Goal: Task Accomplishment & Management: Manage account settings

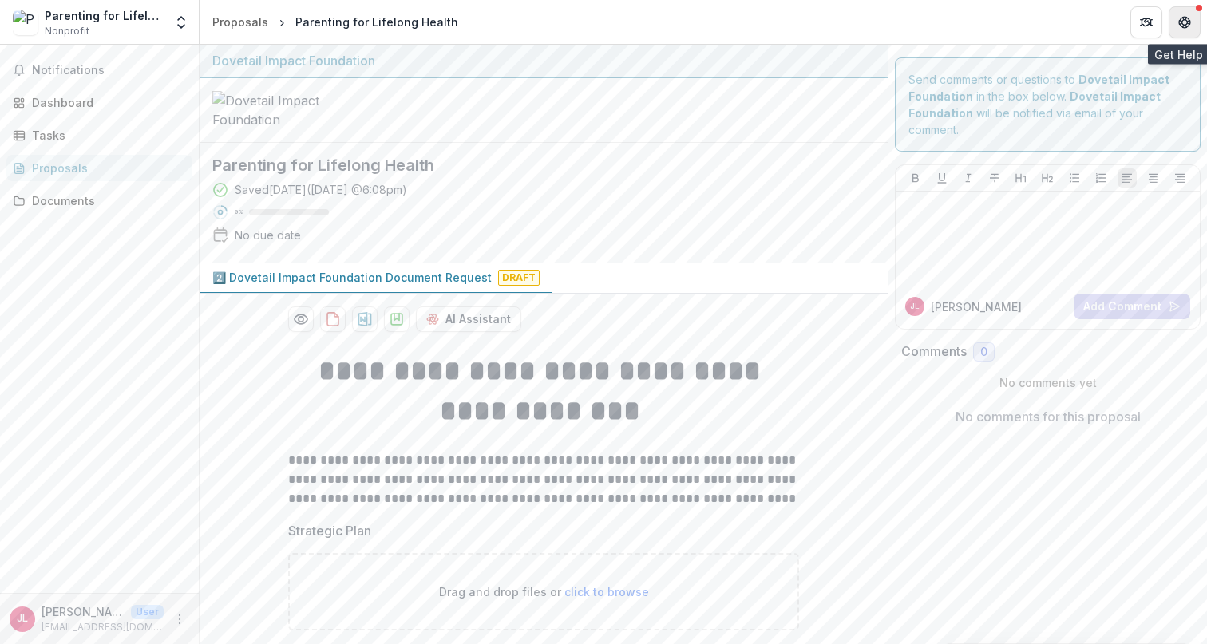
click at [1181, 25] on icon "Get Help" at bounding box center [1181, 25] width 3 height 3
click at [177, 618] on icon "More" at bounding box center [179, 619] width 13 height 13
click at [244, 593] on link "Settings" at bounding box center [285, 586] width 171 height 26
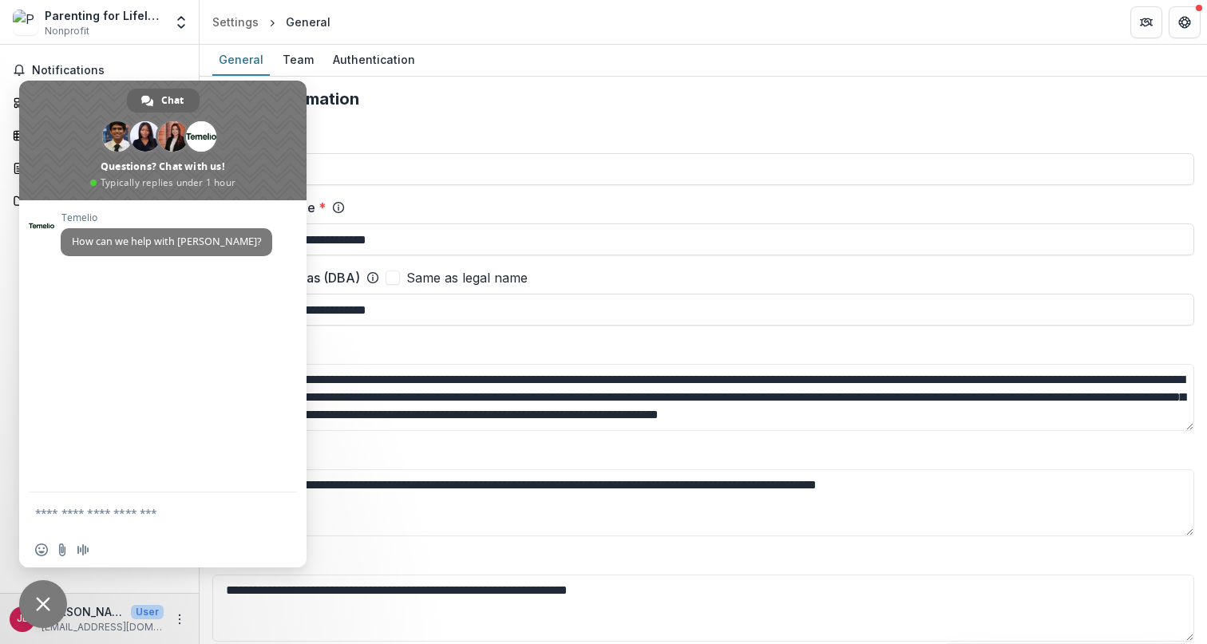
click at [560, 22] on header "Settings General" at bounding box center [704, 22] width 1008 height 44
click at [49, 602] on span "Close chat" at bounding box center [43, 604] width 14 height 14
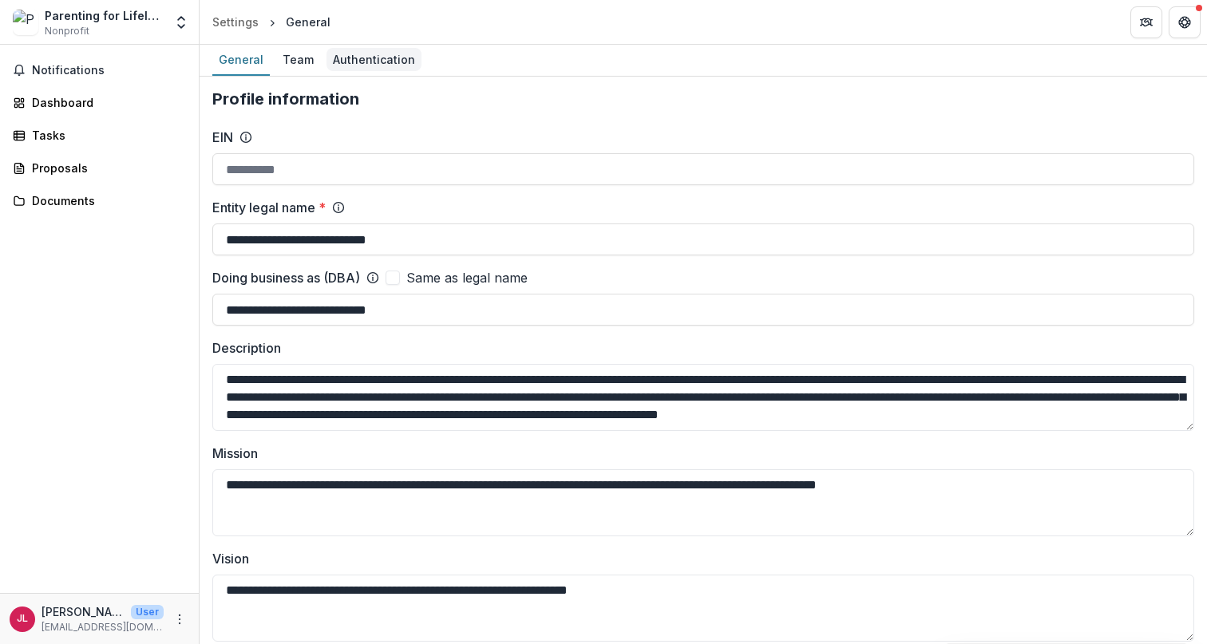
click at [371, 65] on div "Authentication" at bounding box center [374, 59] width 95 height 23
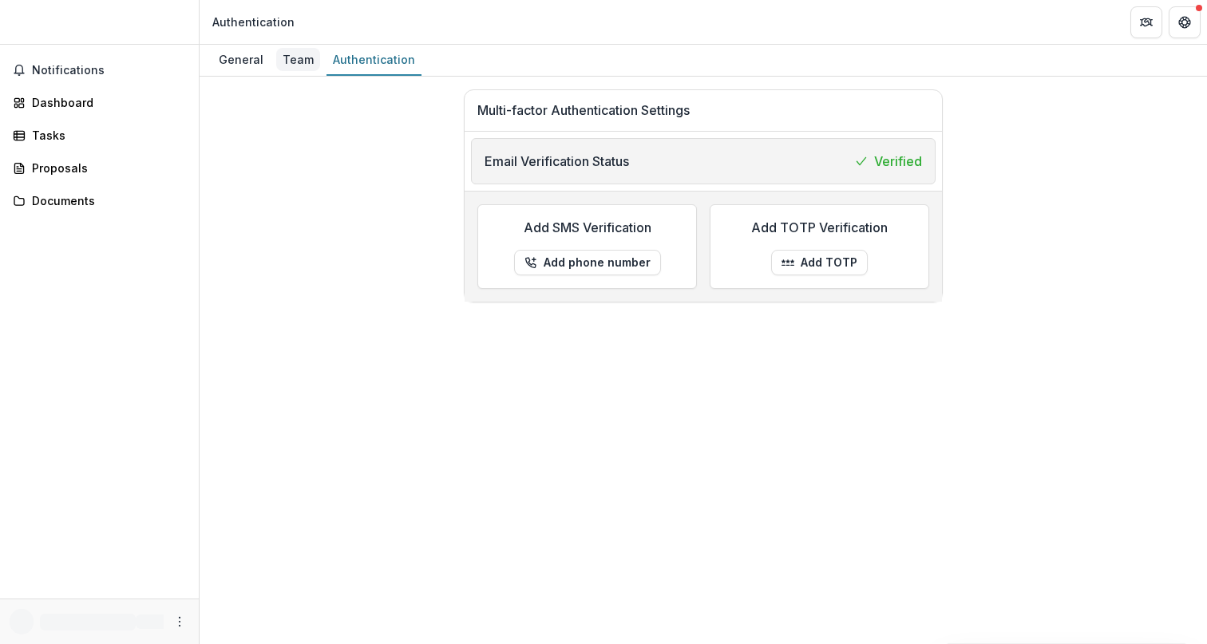
click at [302, 61] on div "Team" at bounding box center [298, 59] width 44 height 23
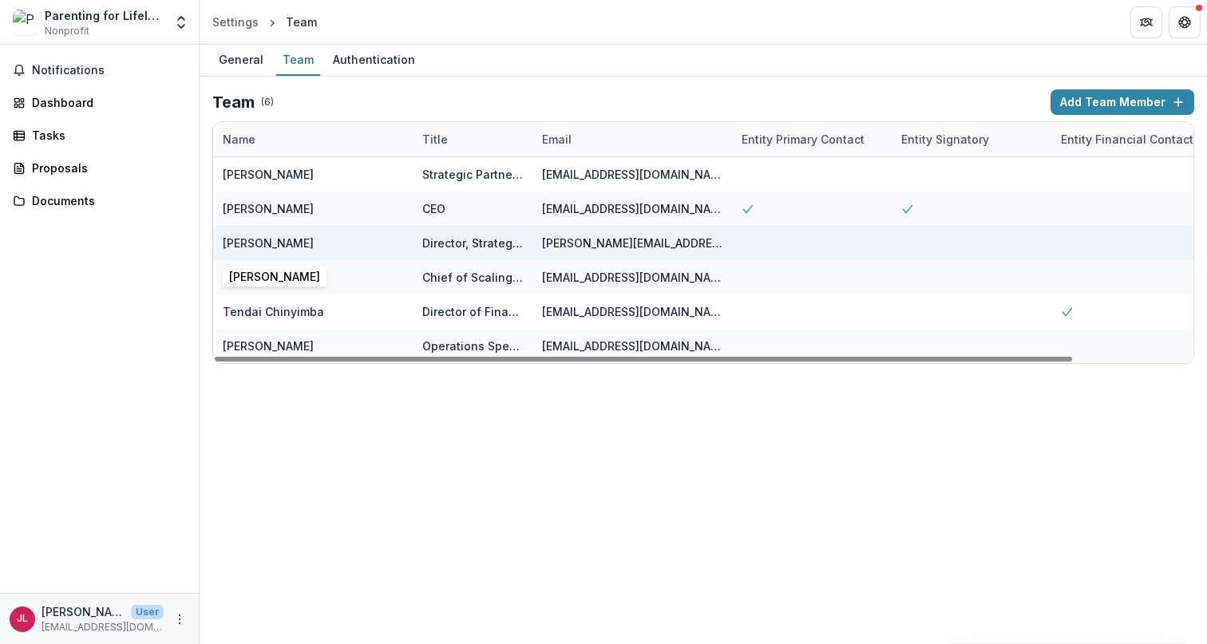
click at [252, 244] on div "[PERSON_NAME]" at bounding box center [268, 243] width 91 height 17
click at [296, 244] on div "[PERSON_NAME]" at bounding box center [268, 243] width 91 height 17
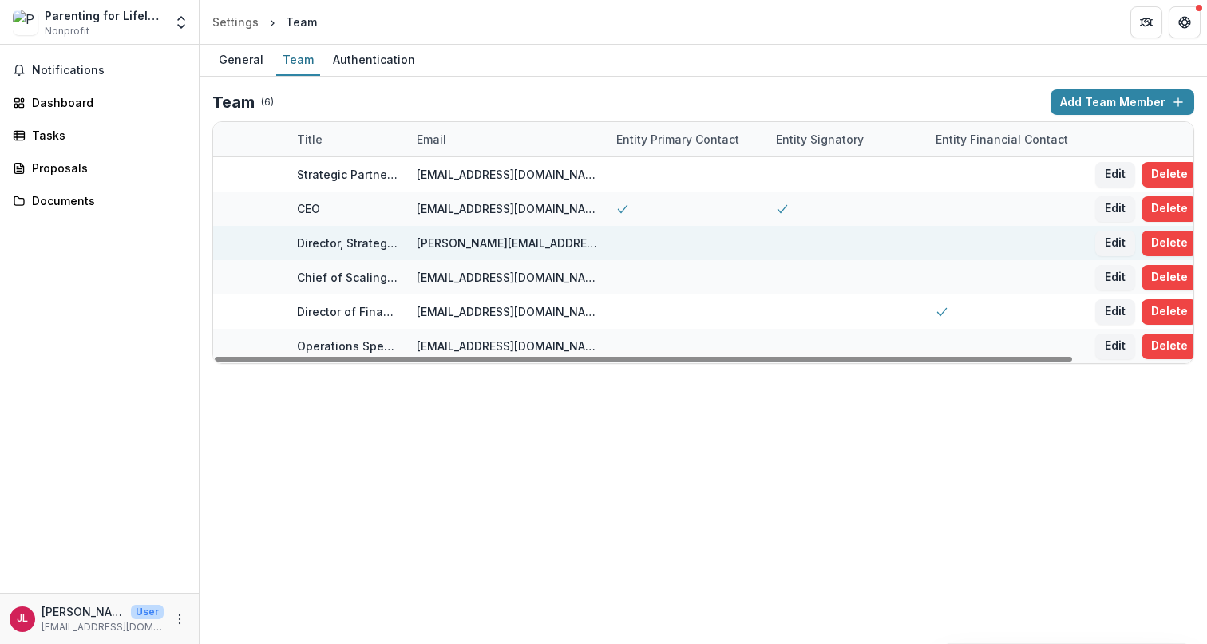
scroll to position [0, 137]
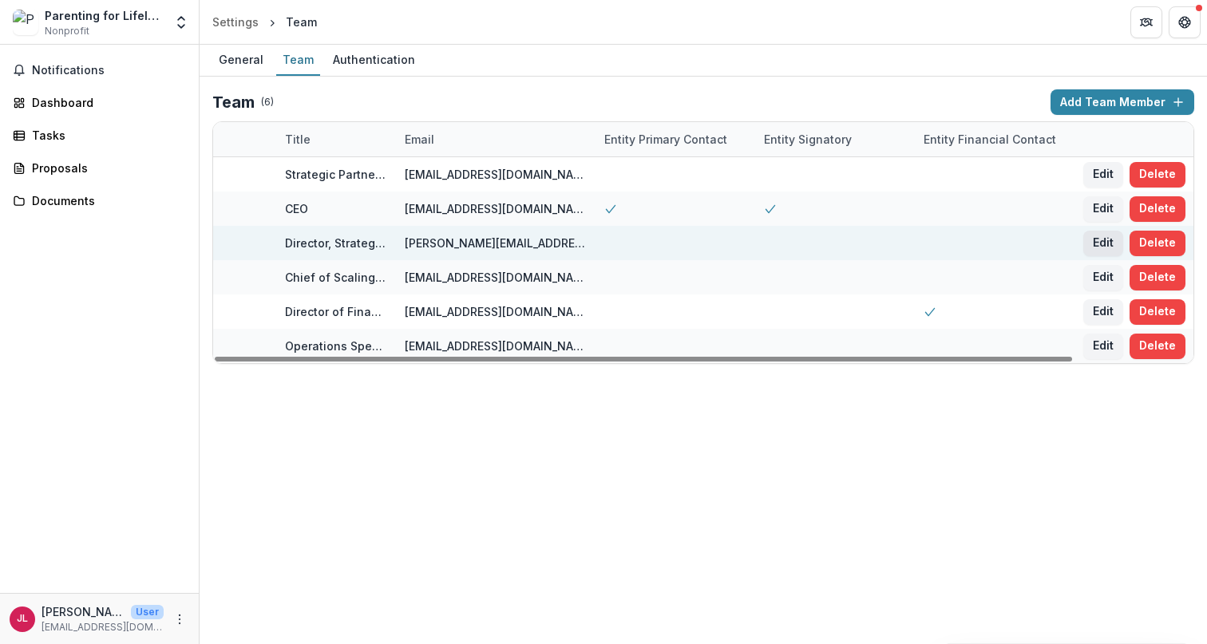
click at [1099, 244] on button "Edit" at bounding box center [1104, 244] width 40 height 26
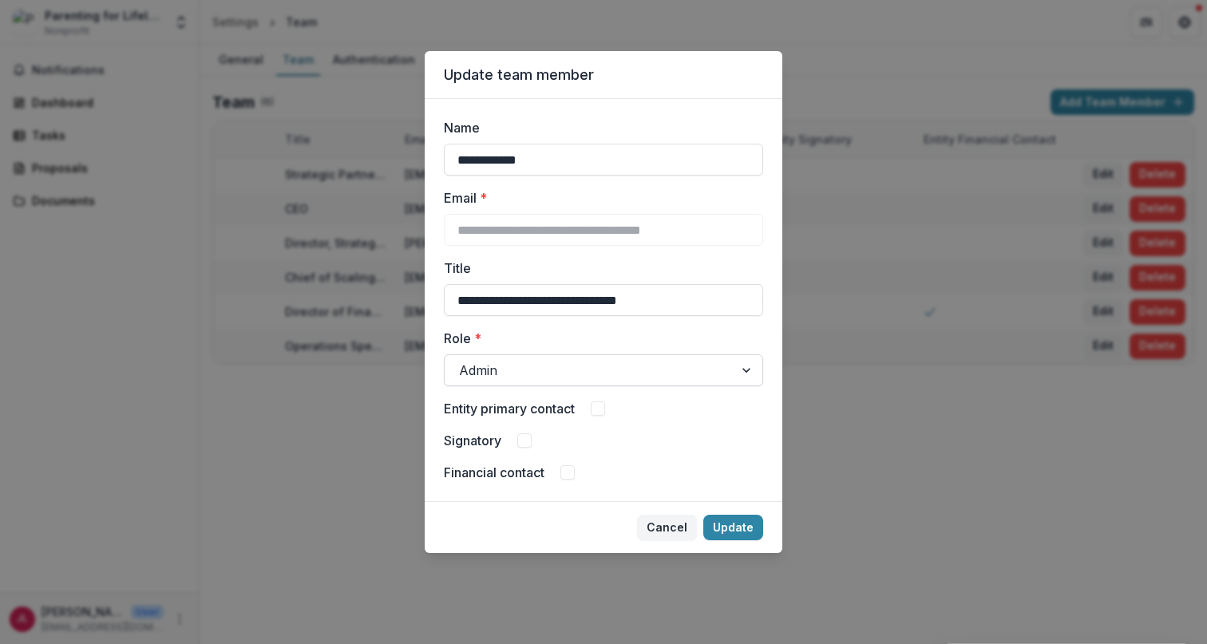
click at [661, 363] on div at bounding box center [589, 370] width 260 height 22
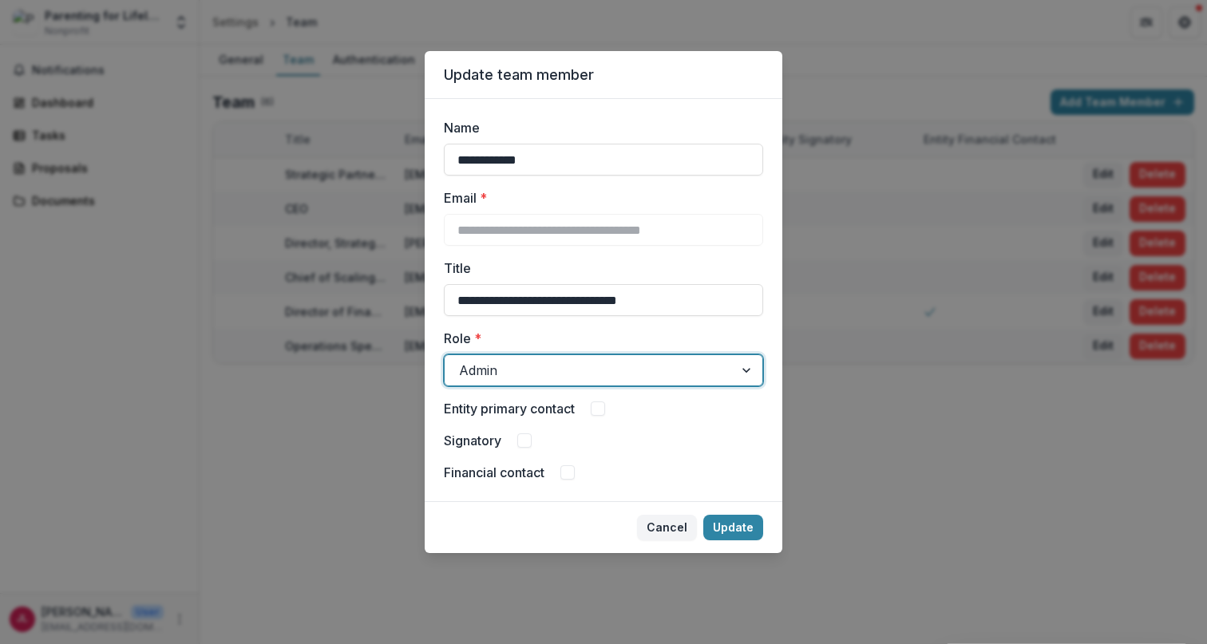
click at [661, 364] on div at bounding box center [589, 370] width 260 height 22
click at [706, 343] on label "Role *" at bounding box center [599, 338] width 310 height 19
click at [463, 361] on input "Role *" at bounding box center [461, 370] width 4 height 19
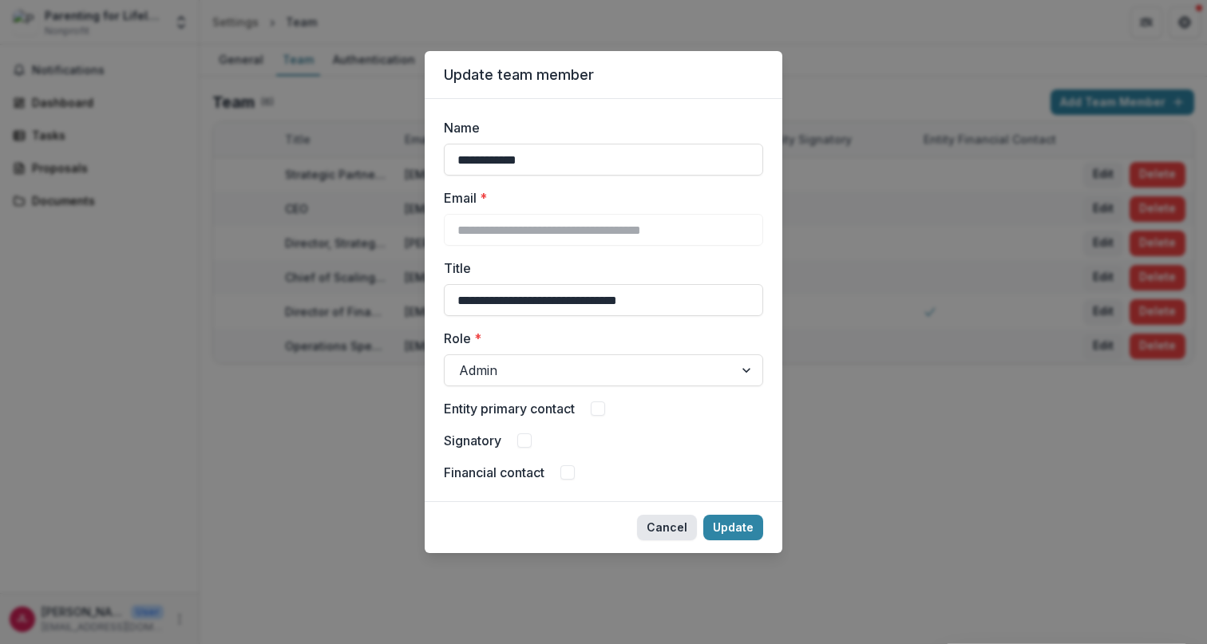
click at [661, 526] on button "Cancel" at bounding box center [667, 528] width 60 height 26
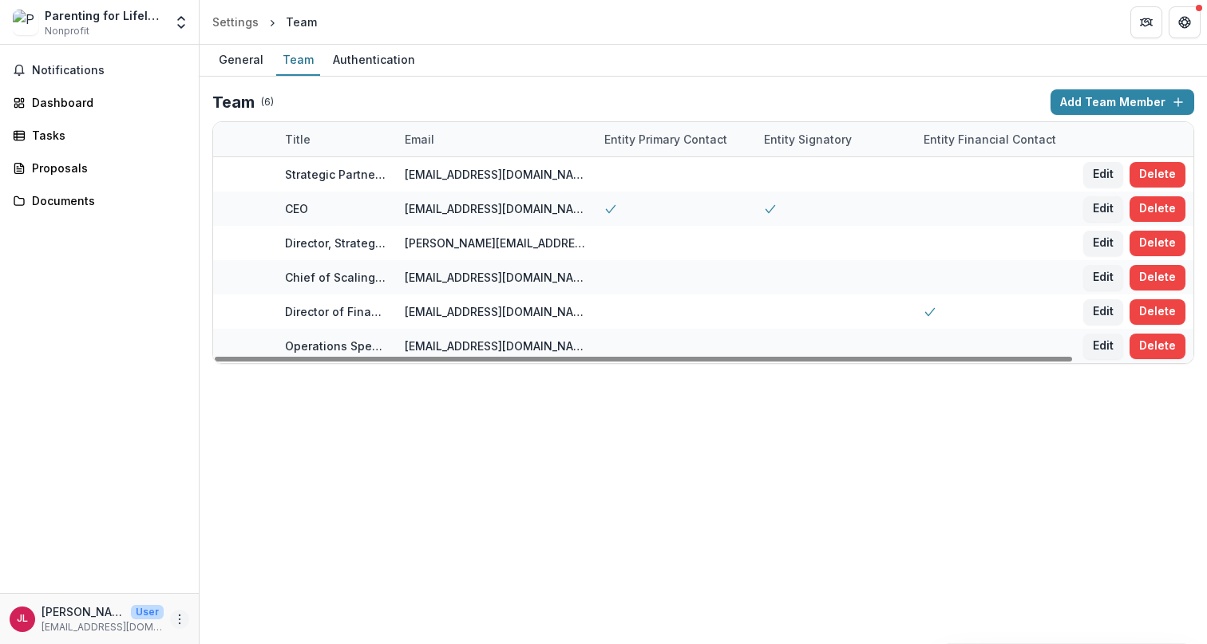
click at [185, 622] on icon "More" at bounding box center [179, 619] width 13 height 13
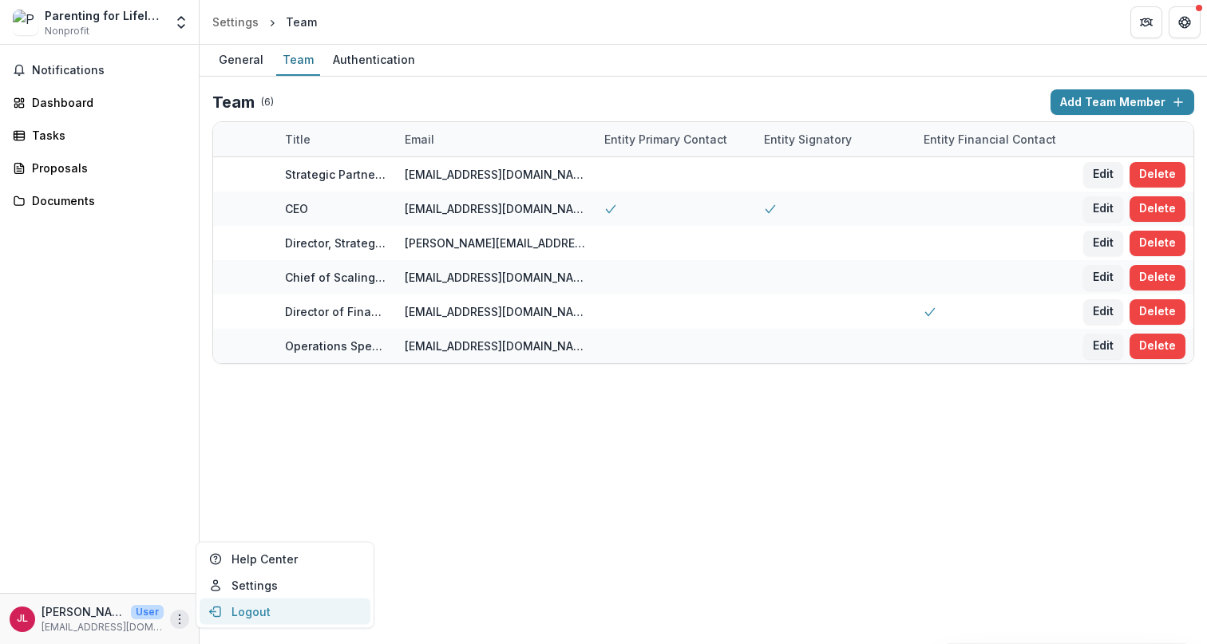
click at [251, 607] on button "Logout" at bounding box center [285, 612] width 171 height 26
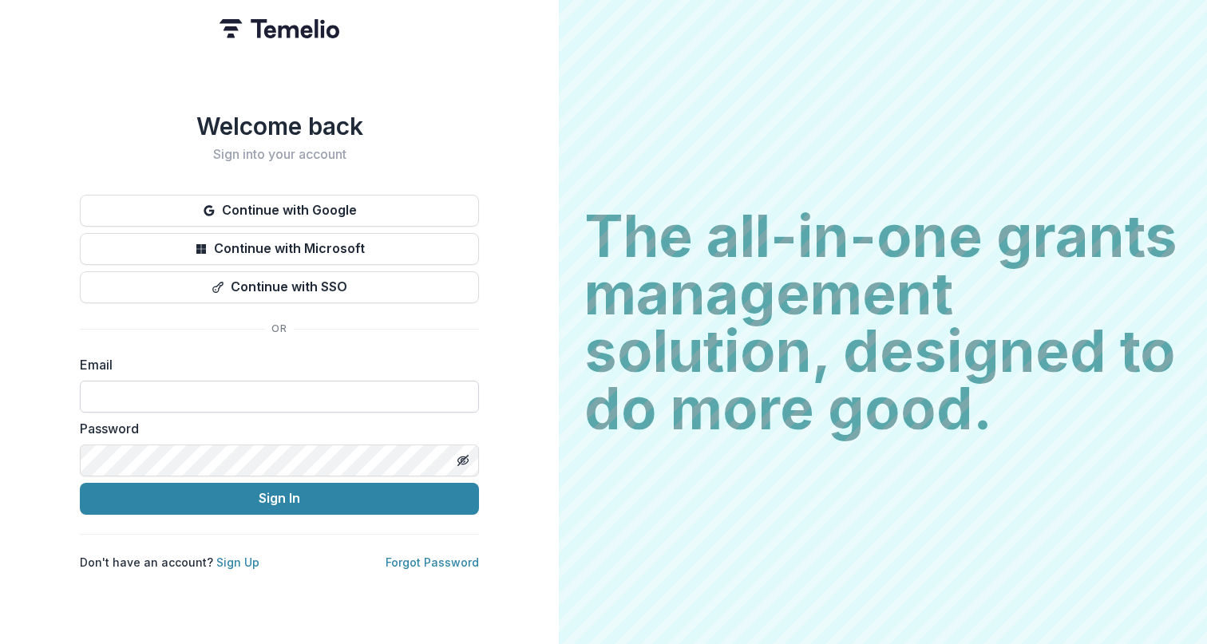
click at [260, 391] on input at bounding box center [279, 397] width 399 height 32
click at [426, 562] on link "Forgot Password" at bounding box center [432, 563] width 93 height 14
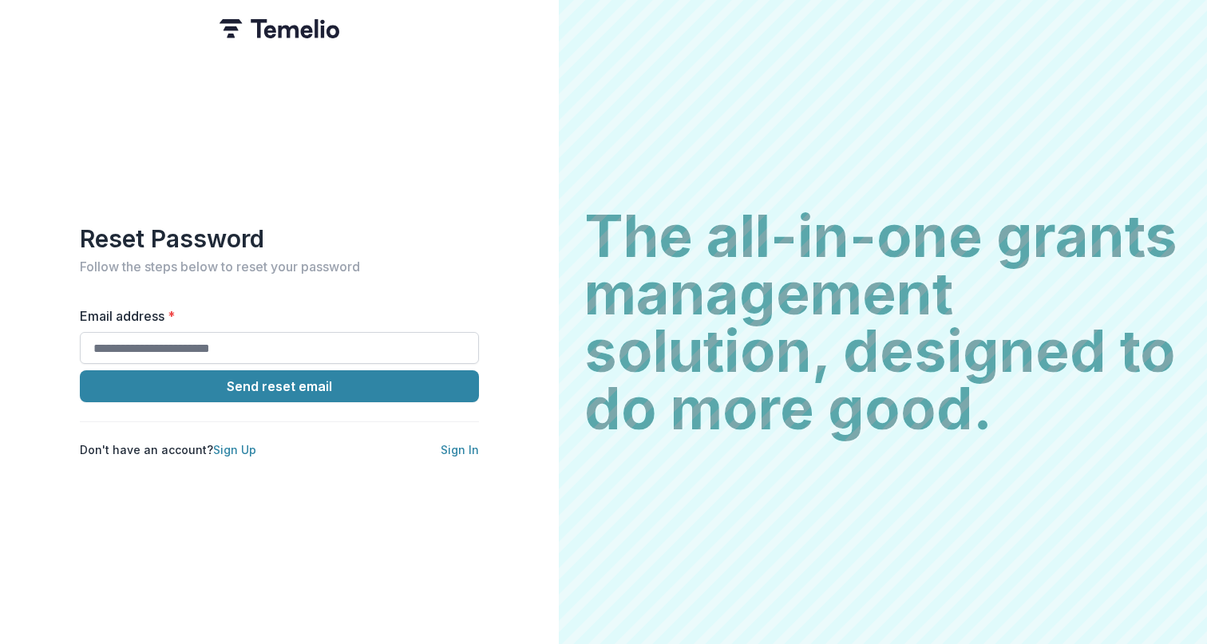
click at [309, 358] on input "Email address *" at bounding box center [279, 348] width 399 height 32
click at [314, 351] on input "Email address *" at bounding box center [279, 348] width 399 height 32
type input "**********"
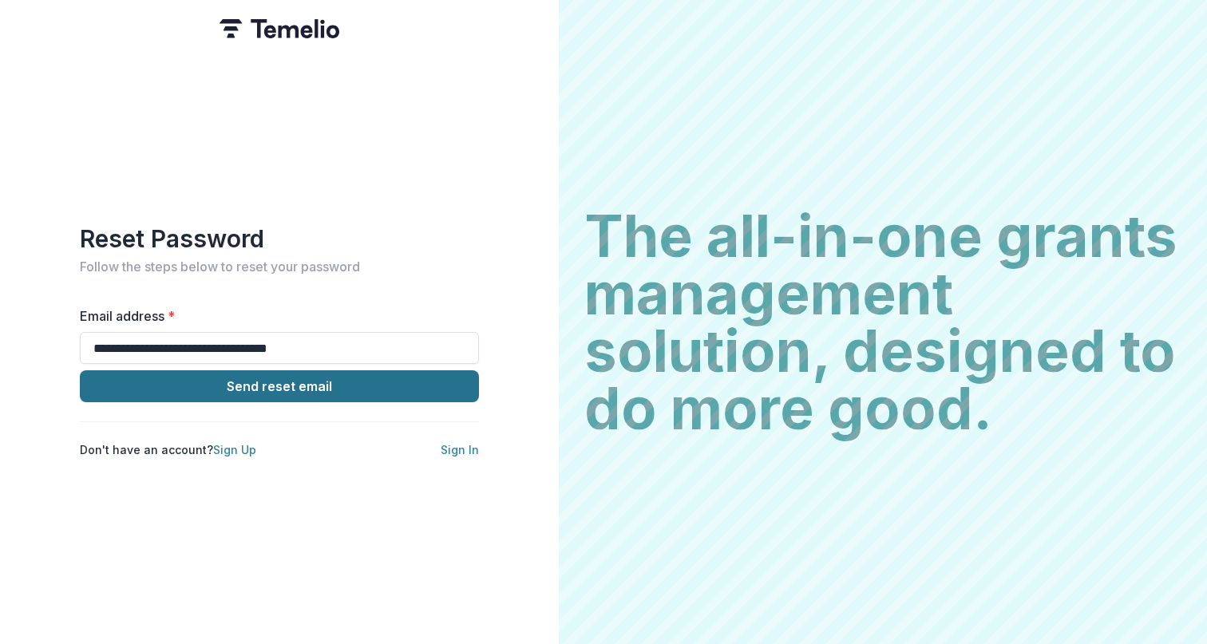
click at [298, 382] on button "Send reset email" at bounding box center [279, 387] width 399 height 32
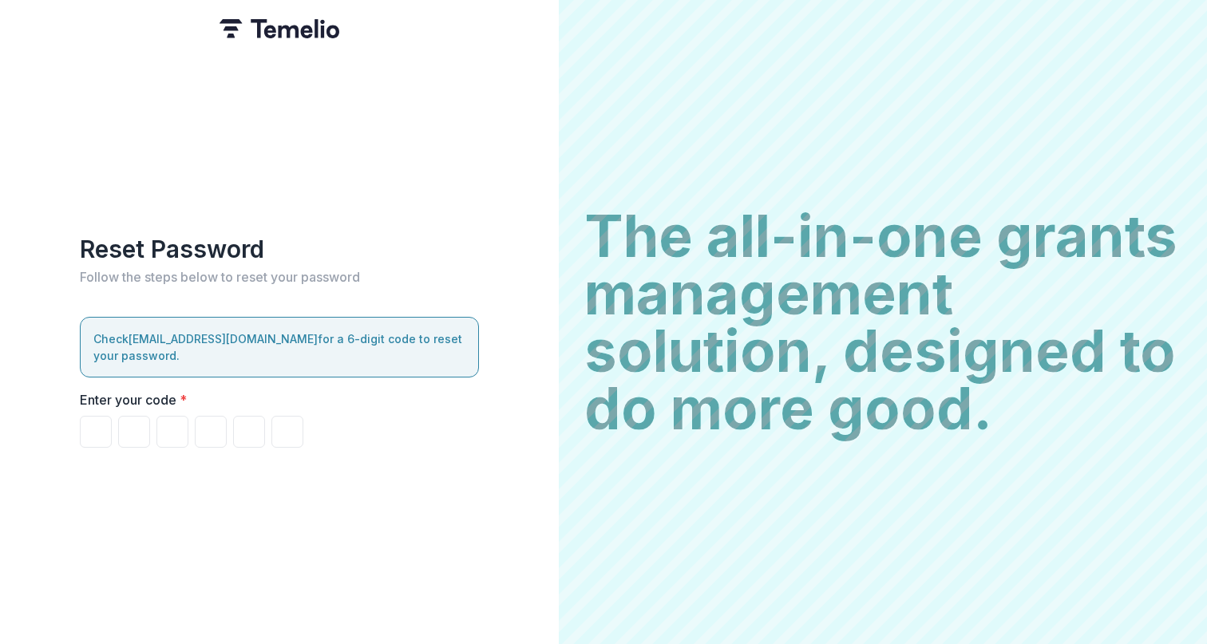
paste input "******"
type input "*"
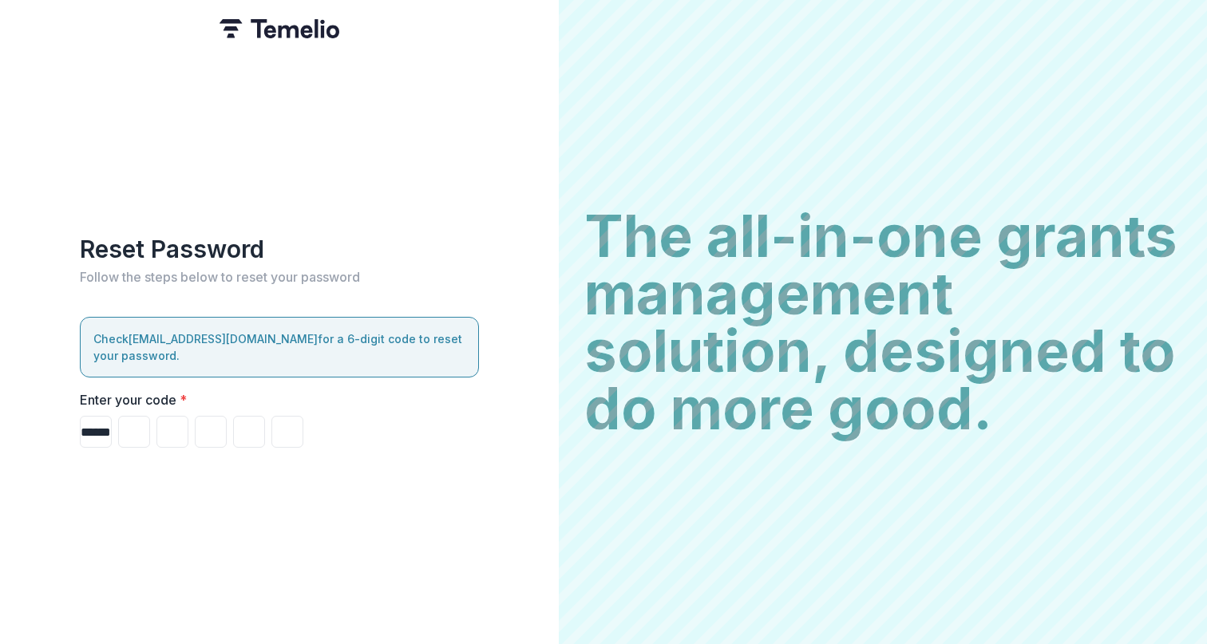
type input "*"
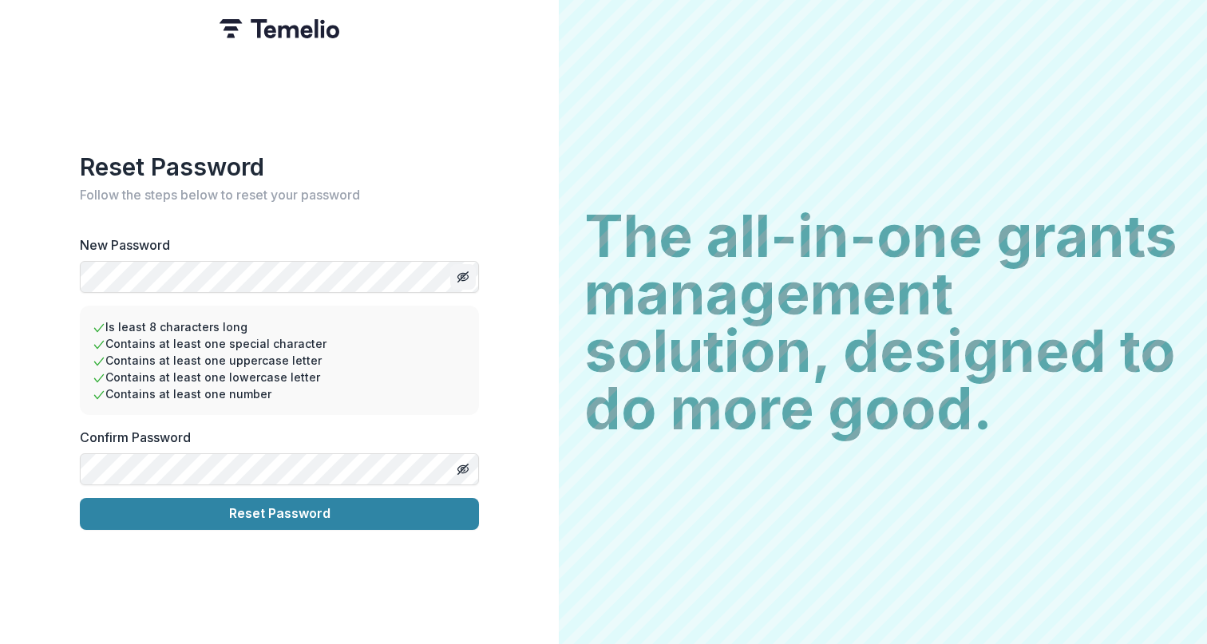
click at [465, 277] on icon "Toggle password visibility" at bounding box center [464, 277] width 1 height 1
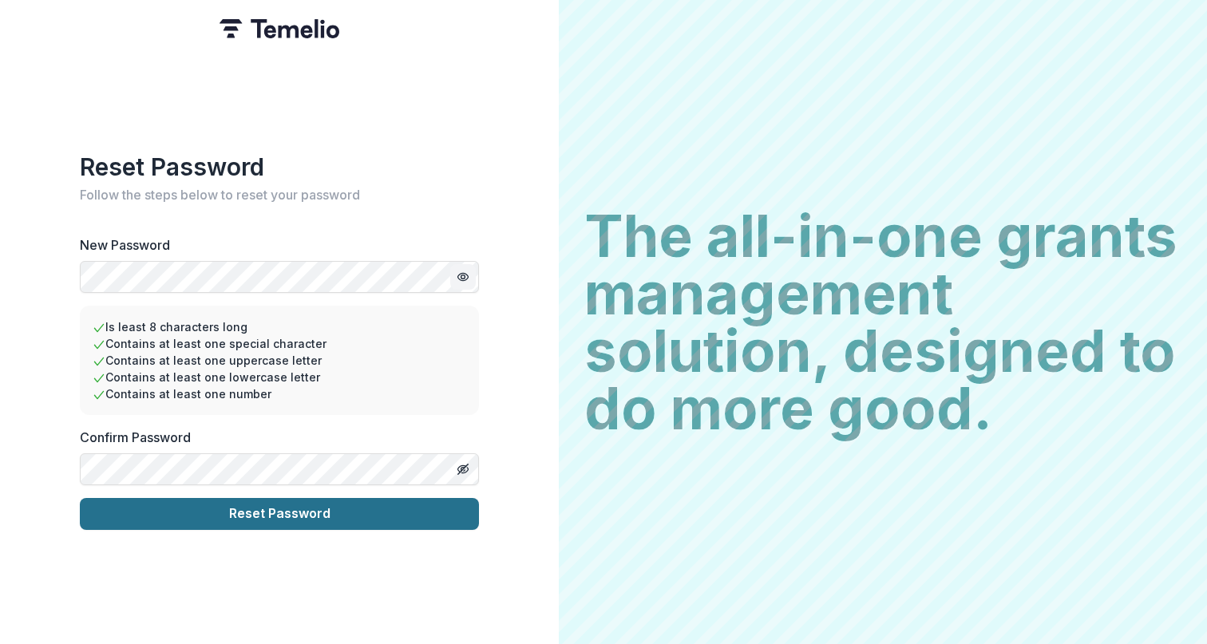
click at [186, 505] on button "Reset Password" at bounding box center [279, 514] width 399 height 32
